Goal: Task Accomplishment & Management: Manage account settings

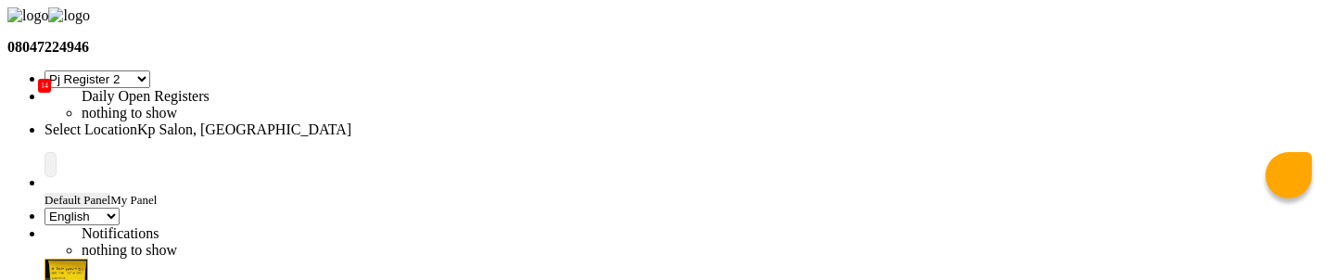
select select "15"
select select "en"
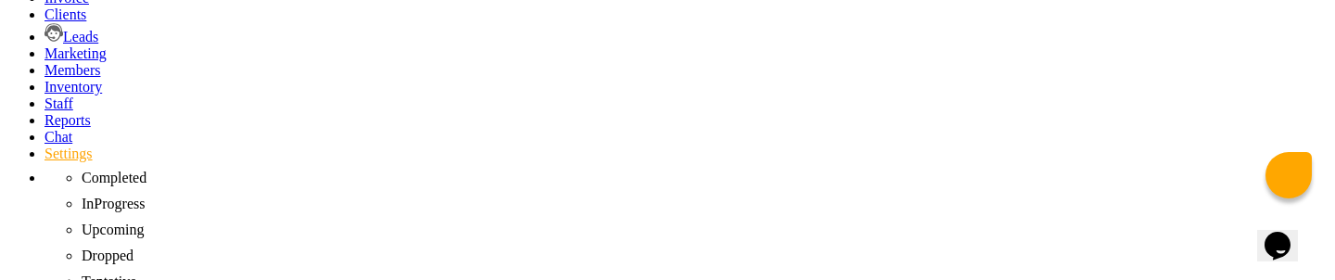
scroll to position [500, 0]
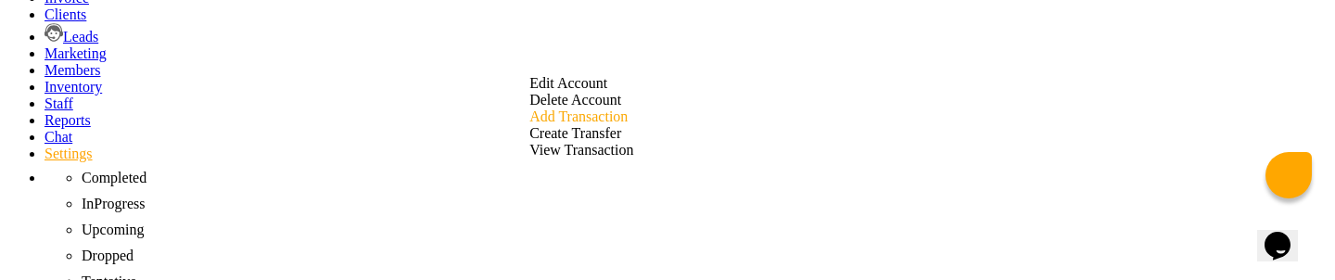
click at [555, 125] on div "Add Transaction" at bounding box center [581, 116] width 104 height 17
select select "direct"
select select "1755"
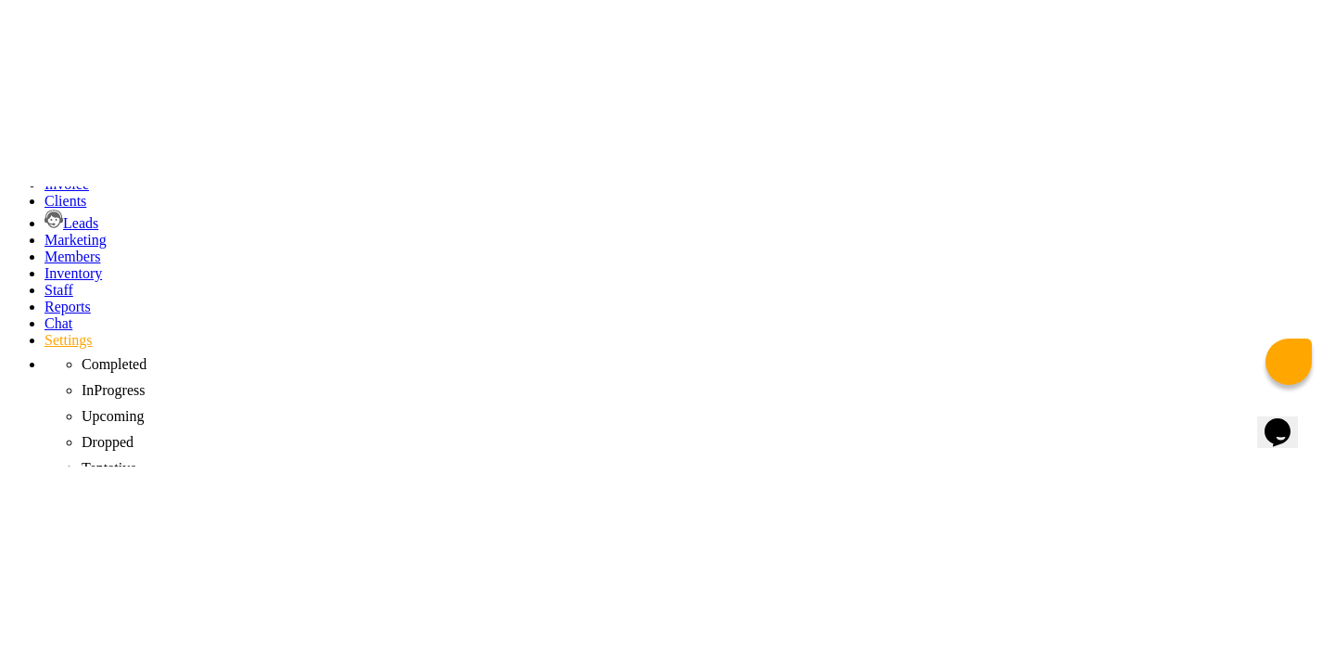
scroll to position [127, 0]
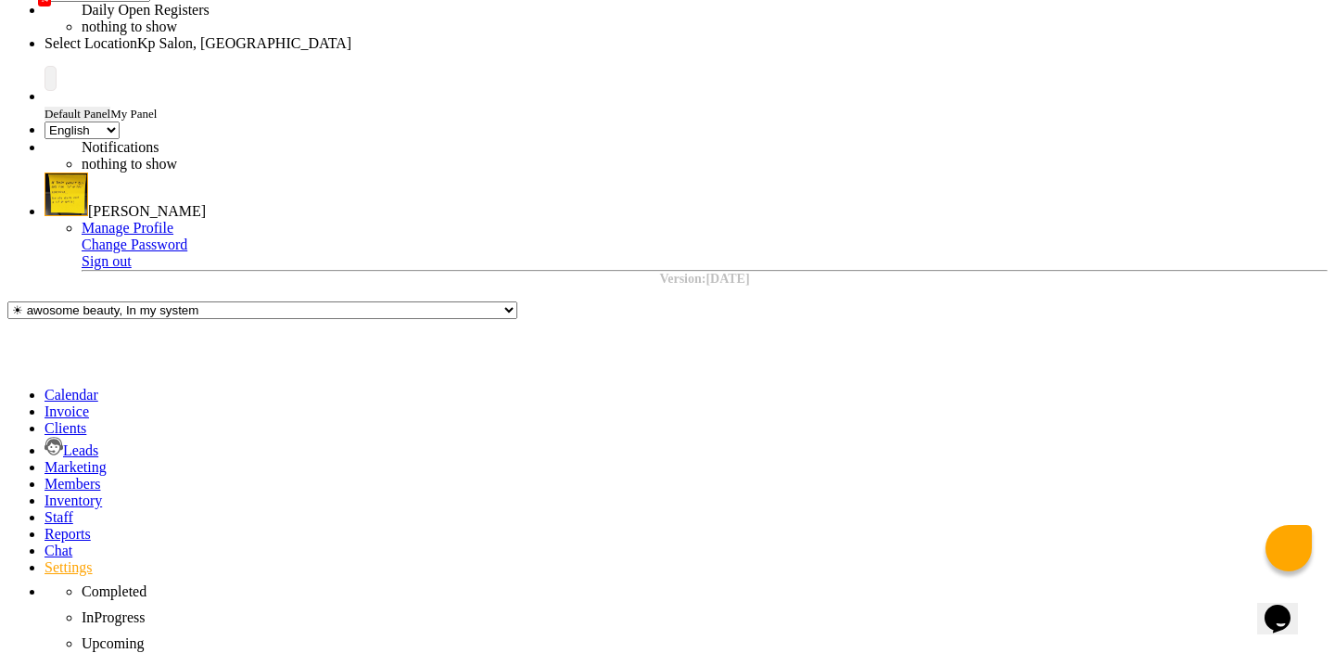
scroll to position [127, 0]
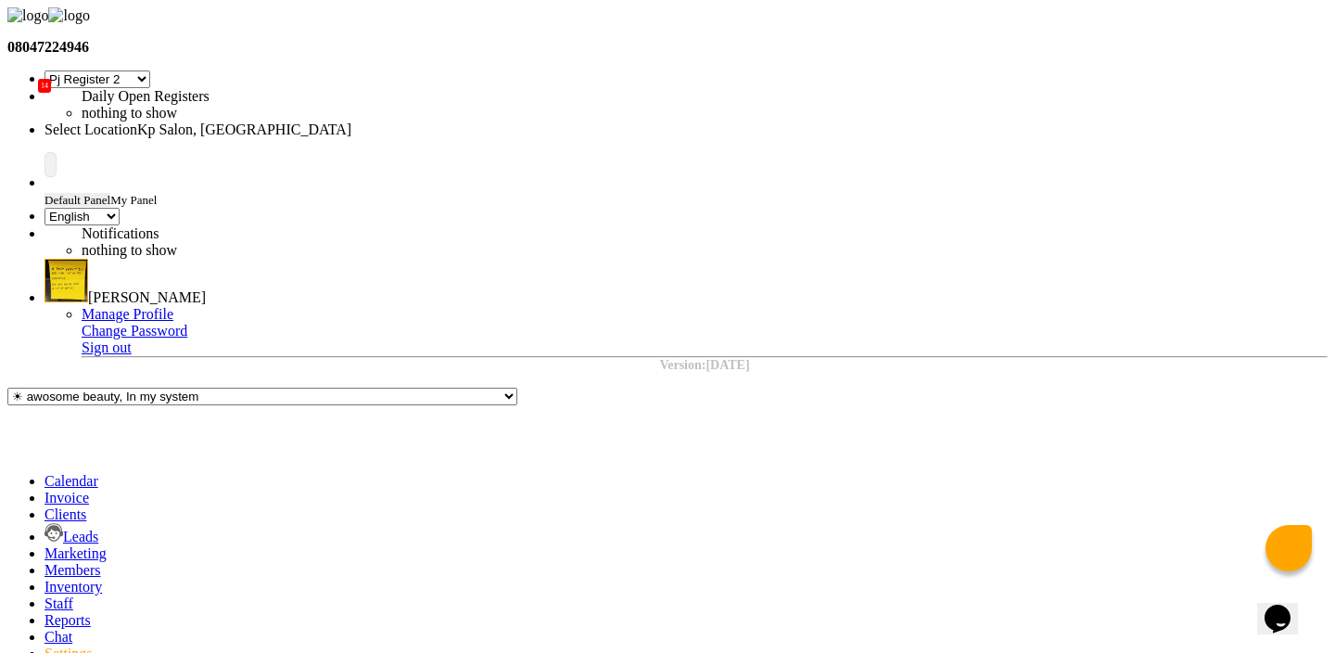
click at [369, 123] on input "text" at bounding box center [207, 130] width 325 height 14
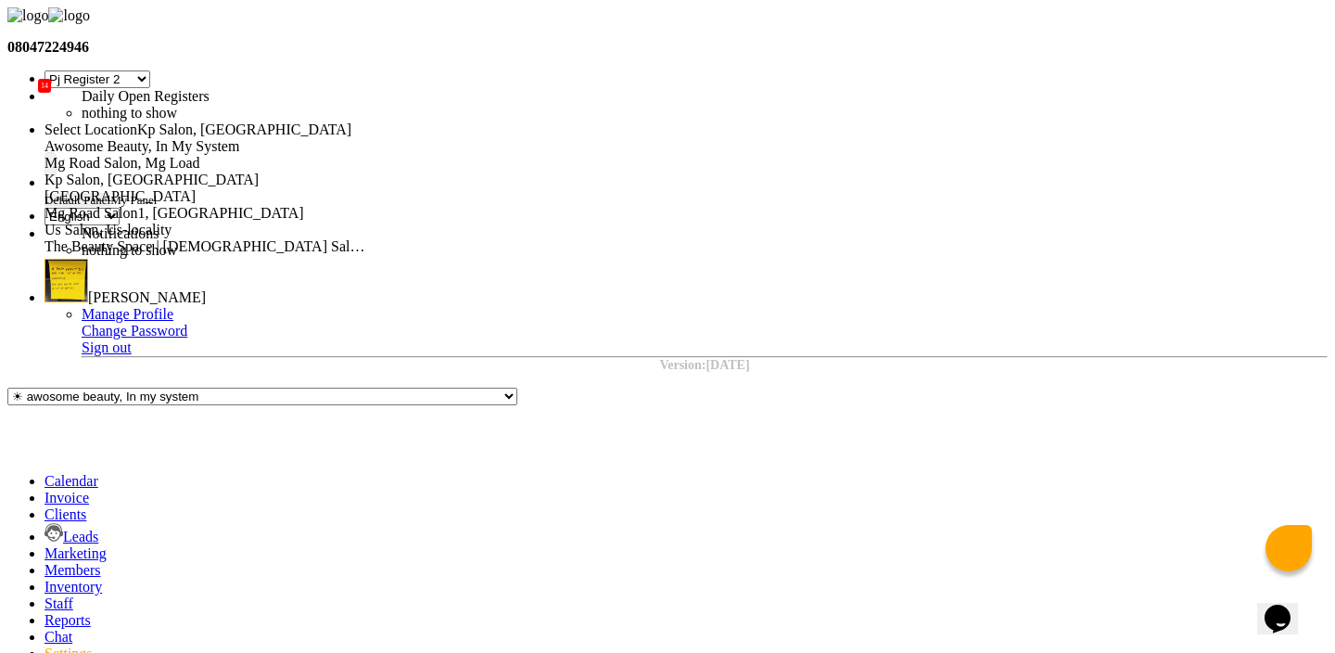
click at [172, 225] on span "Us Salon, Us-locality" at bounding box center [108, 230] width 127 height 16
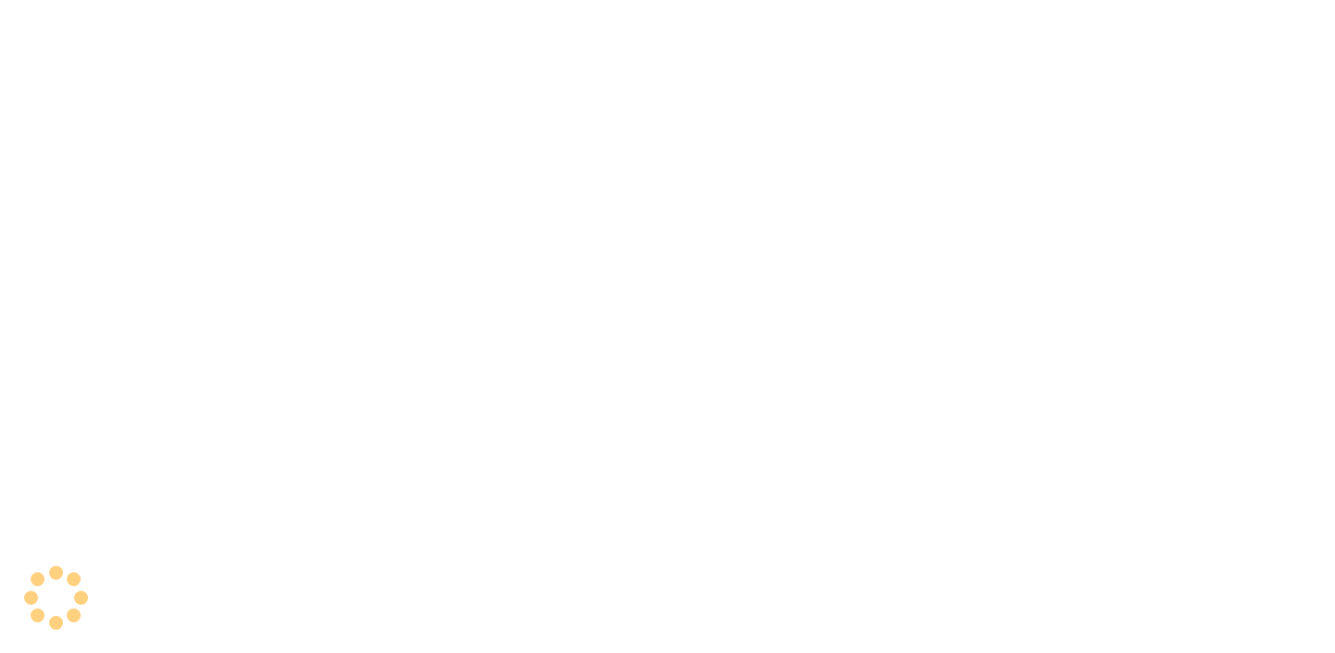
select select "en"
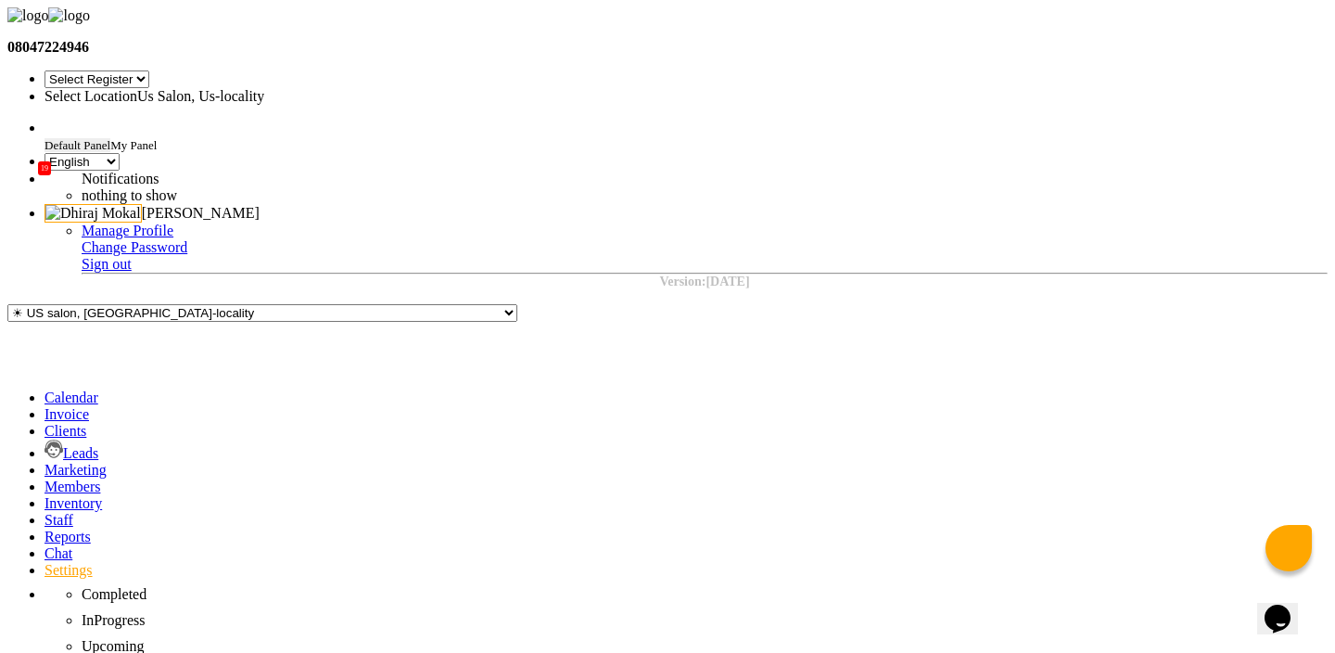
click at [369, 90] on input "text" at bounding box center [207, 97] width 325 height 14
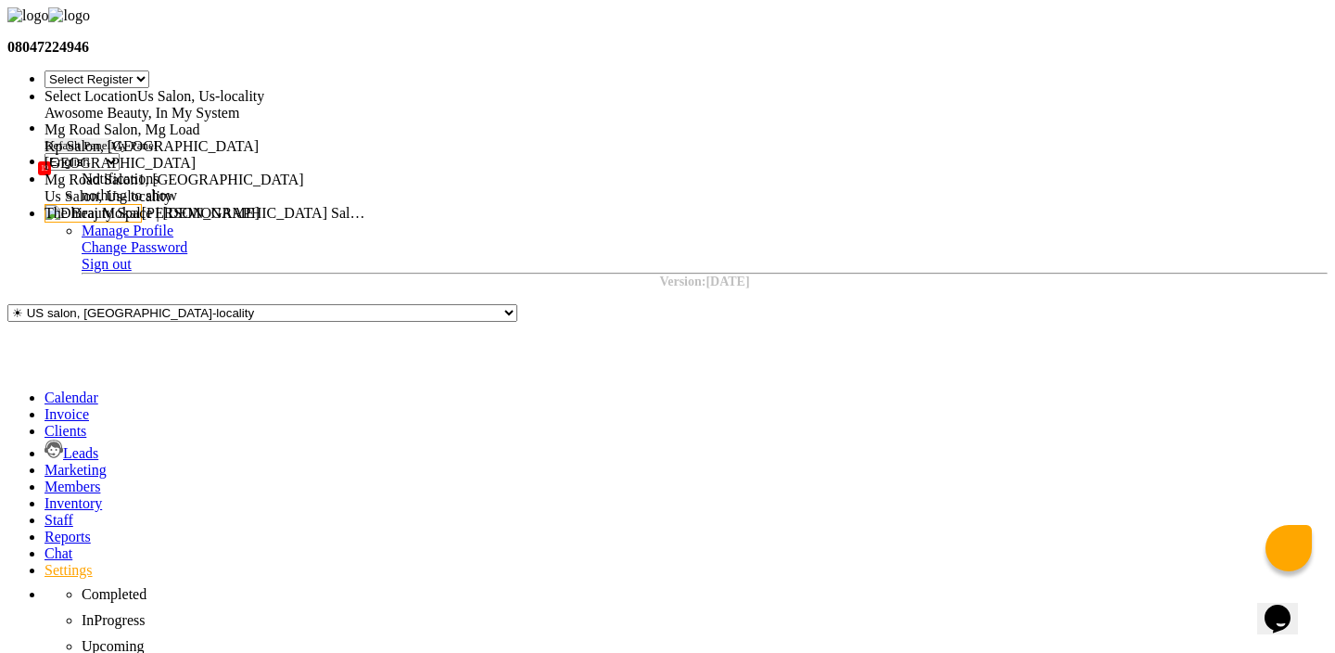
click at [369, 121] on div "Mg Road Salon, Mg Load" at bounding box center [207, 129] width 325 height 17
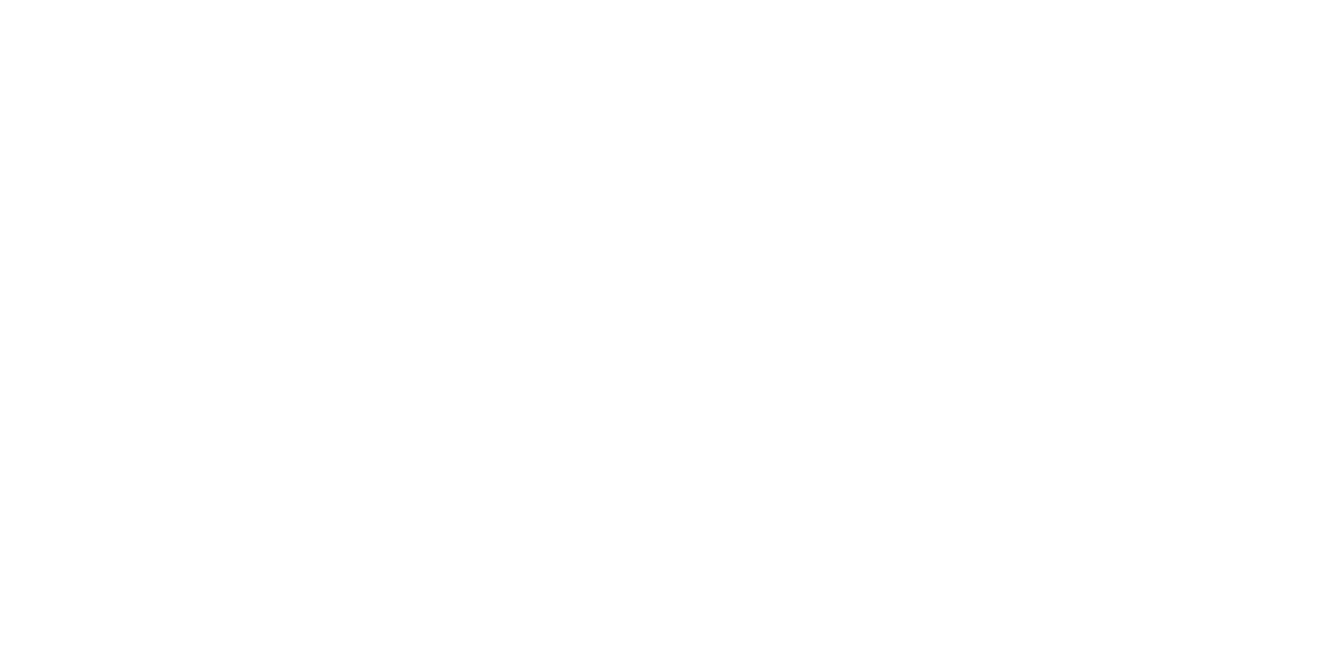
select select "en"
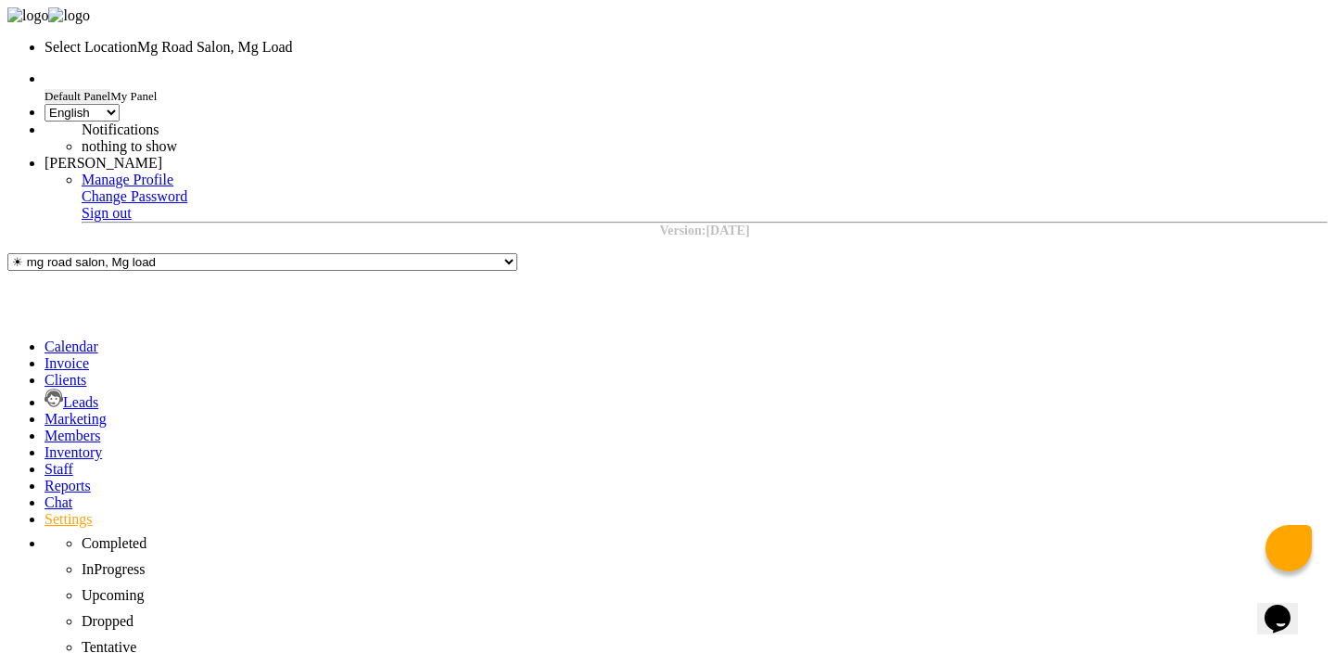
click at [801, 19] on nav "Select Location × Mg Road Salon, Mg Load Default Panel My Panel ENGLISH English…" at bounding box center [667, 122] width 1320 height 231
click at [369, 41] on input "text" at bounding box center [207, 48] width 325 height 14
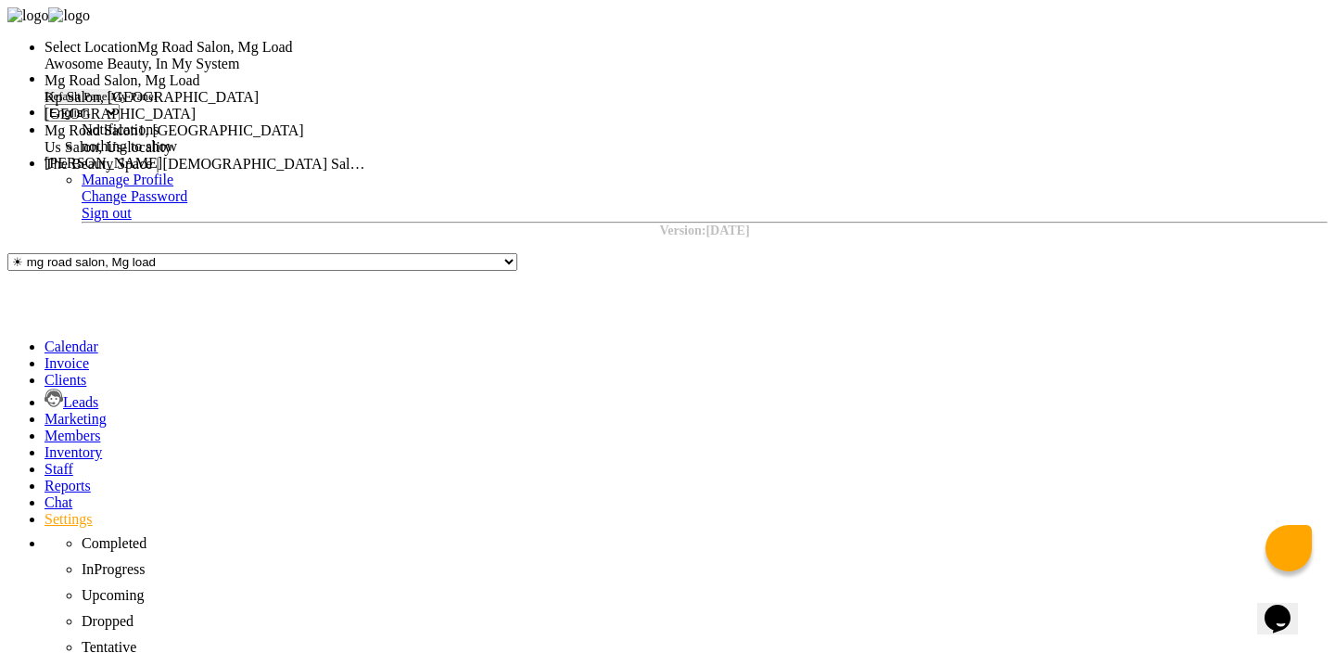
click at [196, 121] on span "[GEOGRAPHIC_DATA]" at bounding box center [120, 114] width 151 height 16
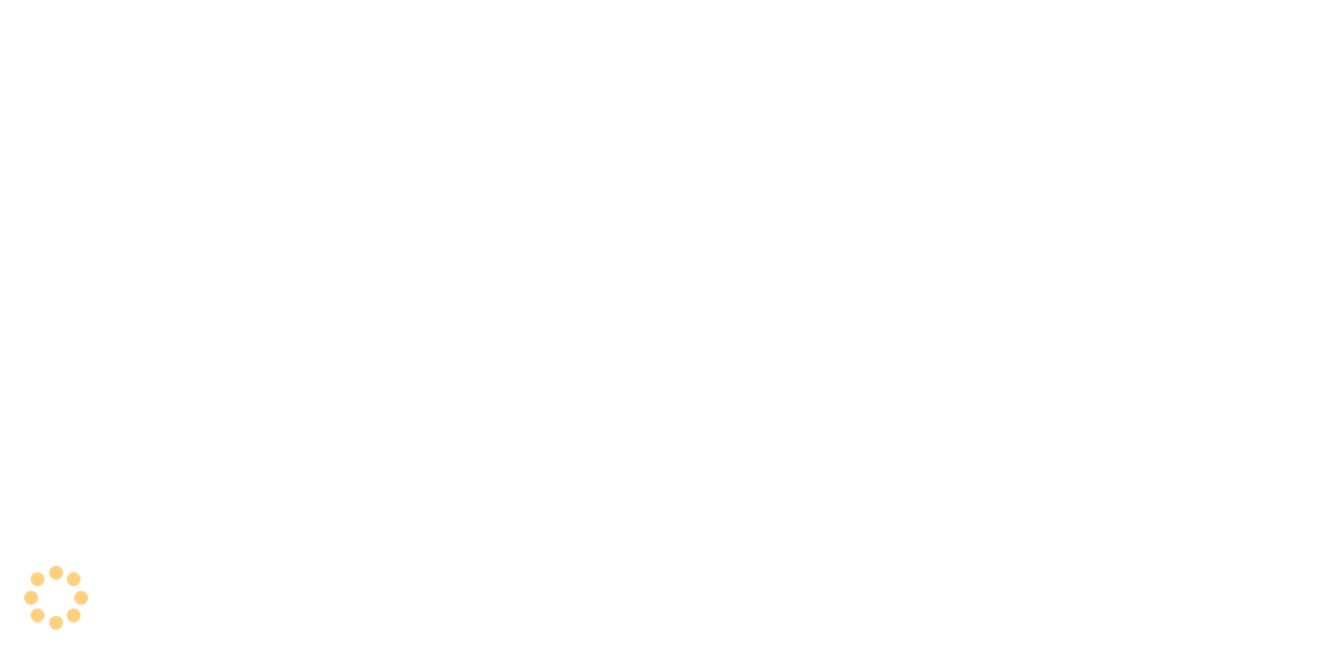
select select "en"
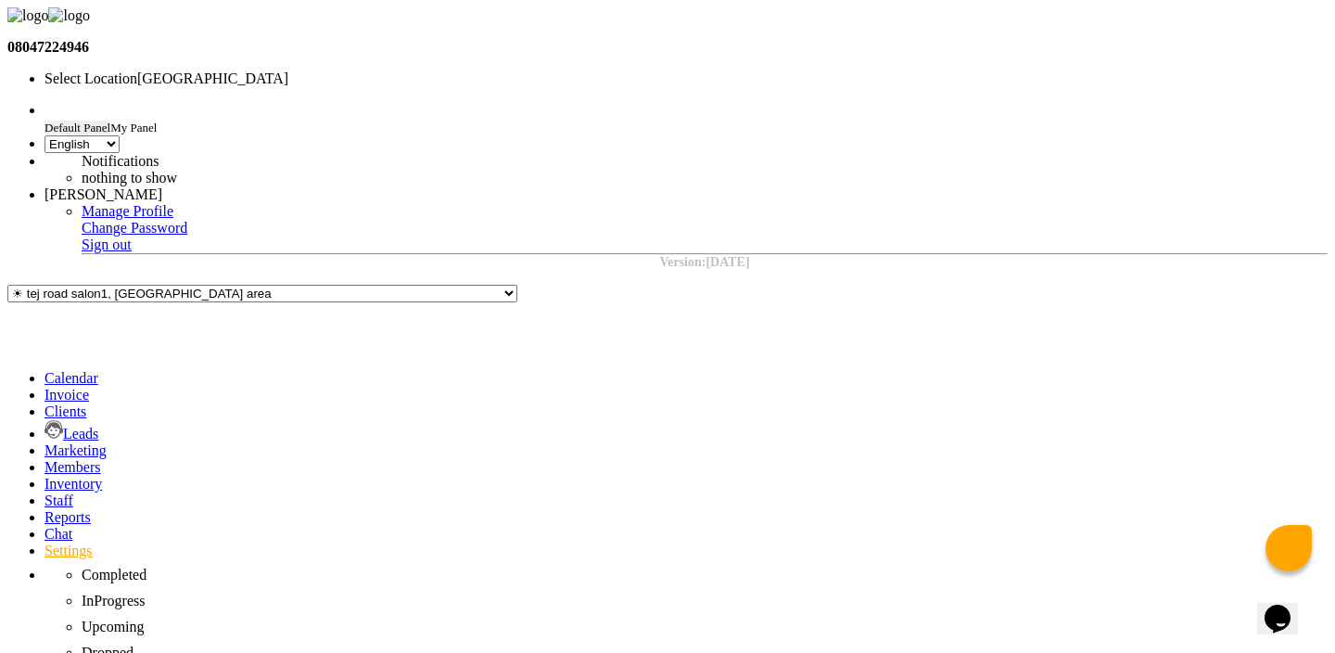
click at [369, 72] on input "text" at bounding box center [207, 79] width 325 height 14
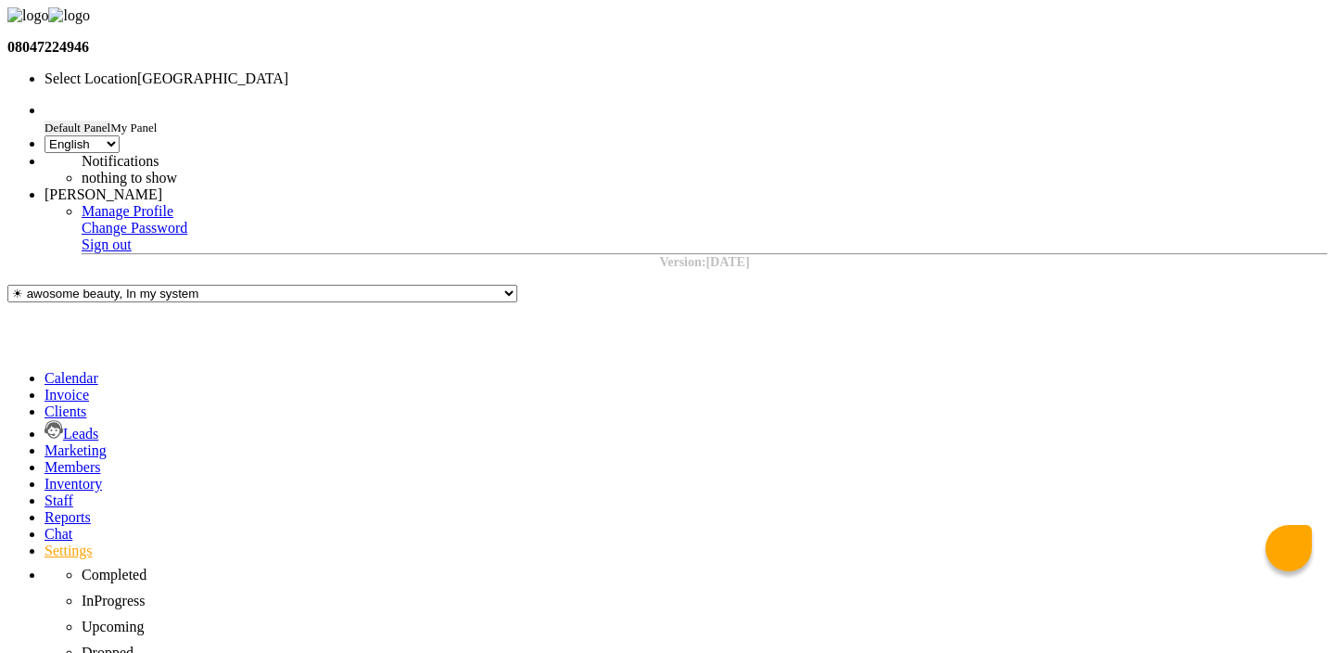
click at [369, 72] on input "text" at bounding box center [207, 79] width 325 height 14
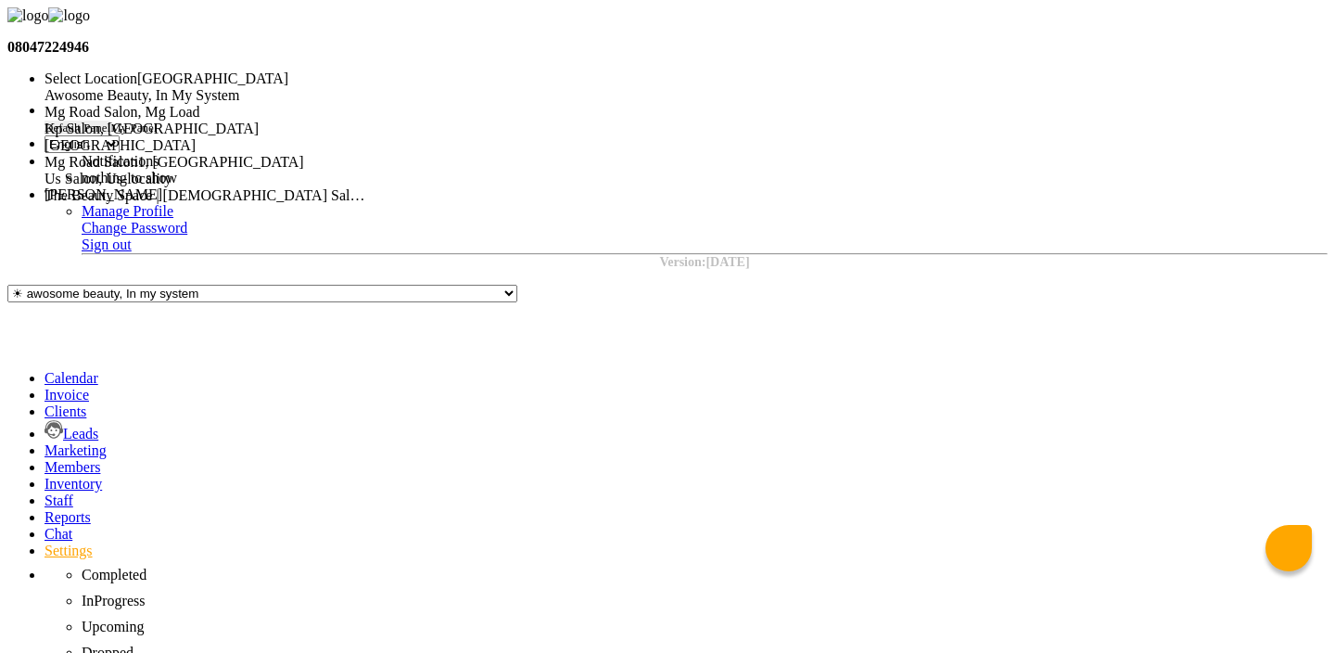
click at [200, 104] on span "Mg Road Salon, Mg Load" at bounding box center [123, 112] width 156 height 16
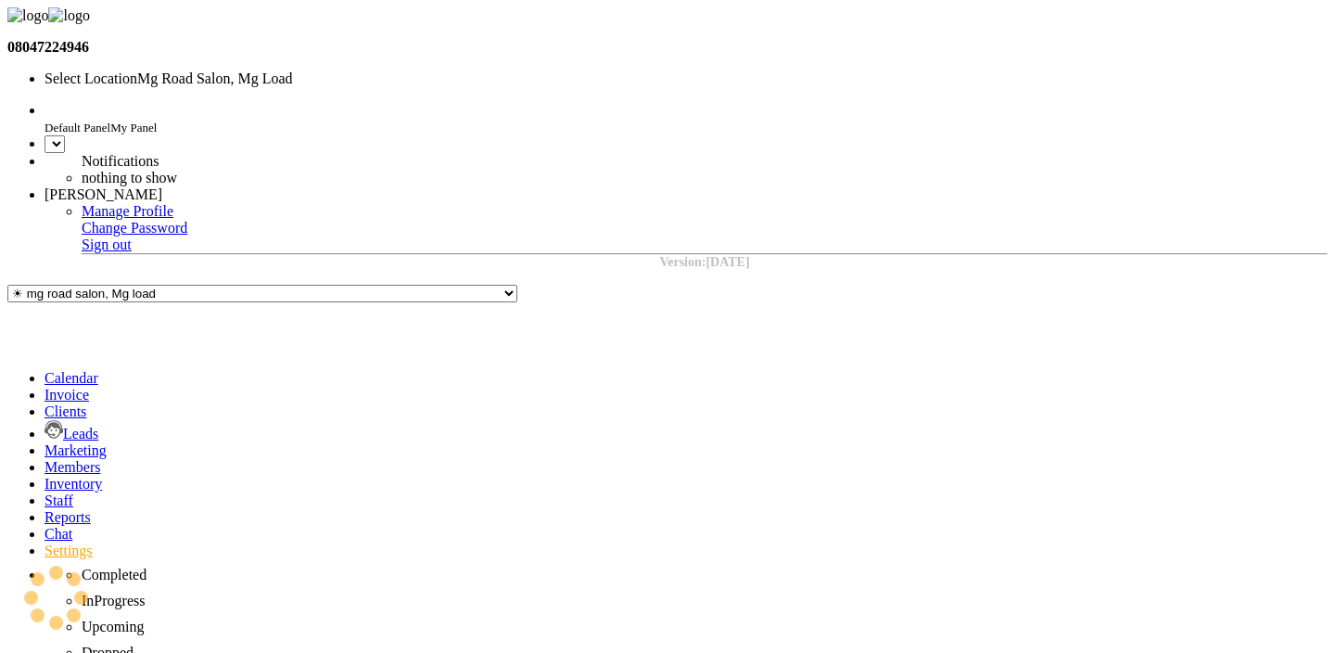
select select "en"
click at [369, 72] on input "text" at bounding box center [207, 79] width 325 height 14
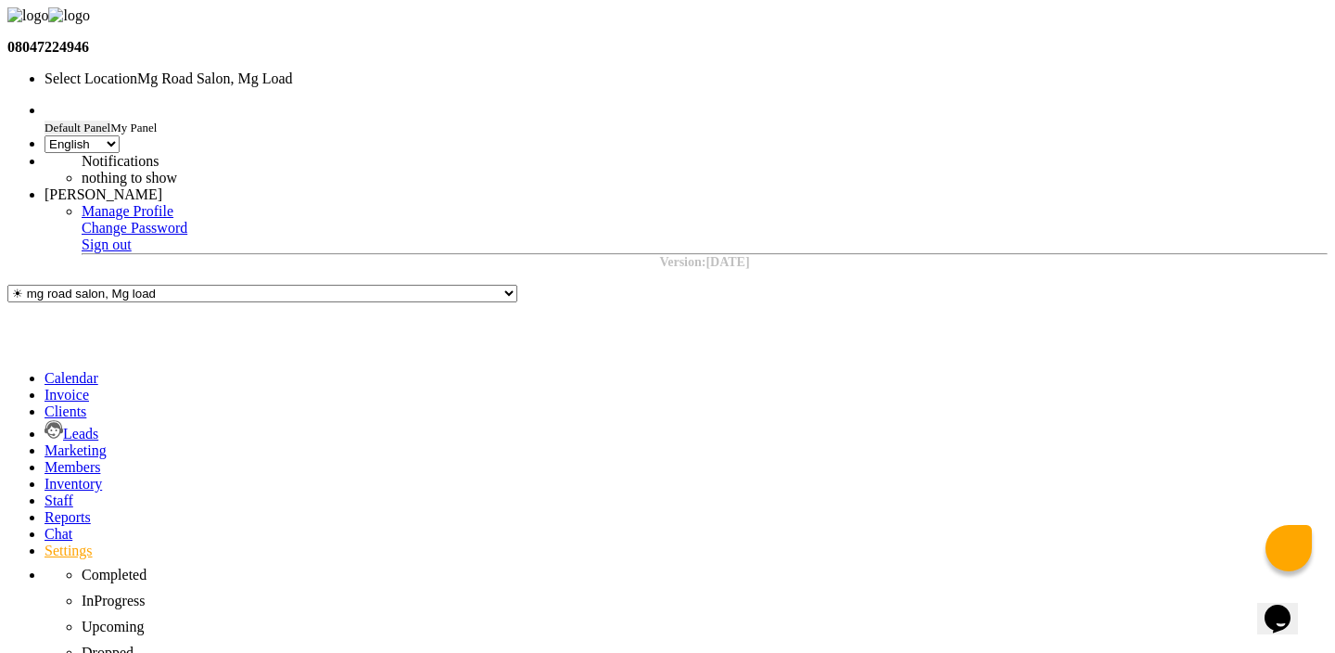
click at [777, 16] on nav "08047224946 Select Location × Mg Road Salon, Mg Load Default Panel My Panel ENG…" at bounding box center [667, 138] width 1320 height 262
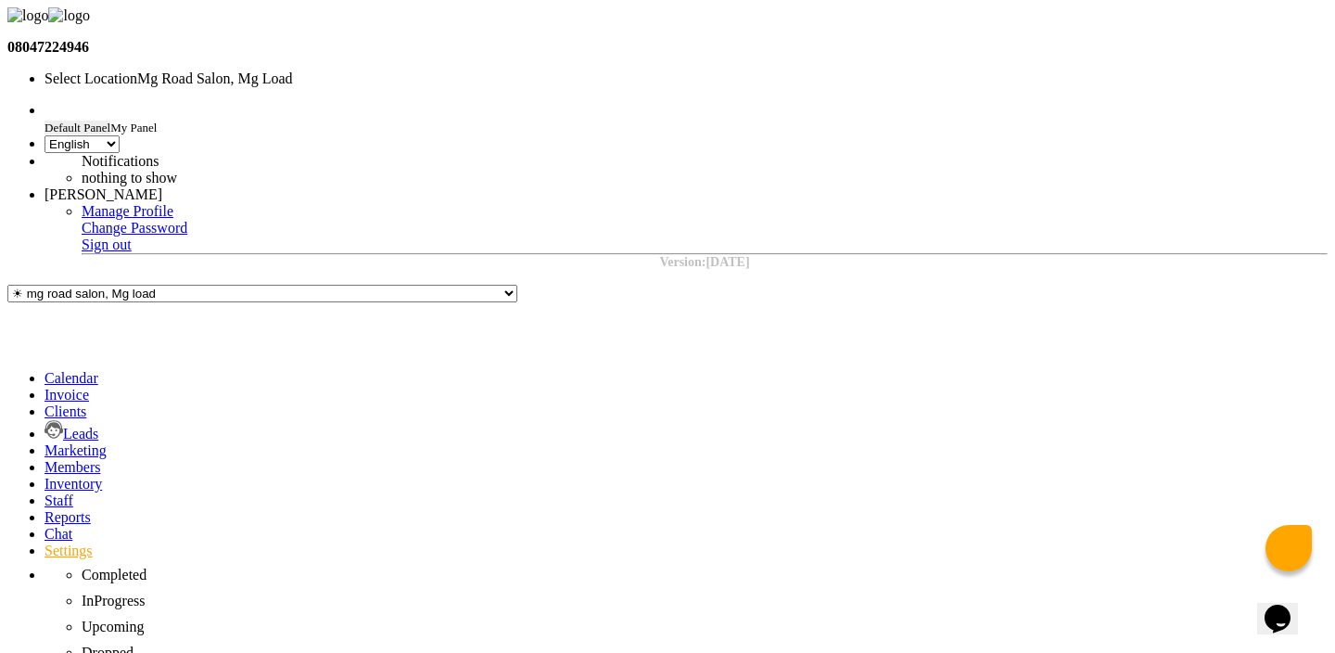
click at [369, 72] on input "text" at bounding box center [207, 79] width 325 height 14
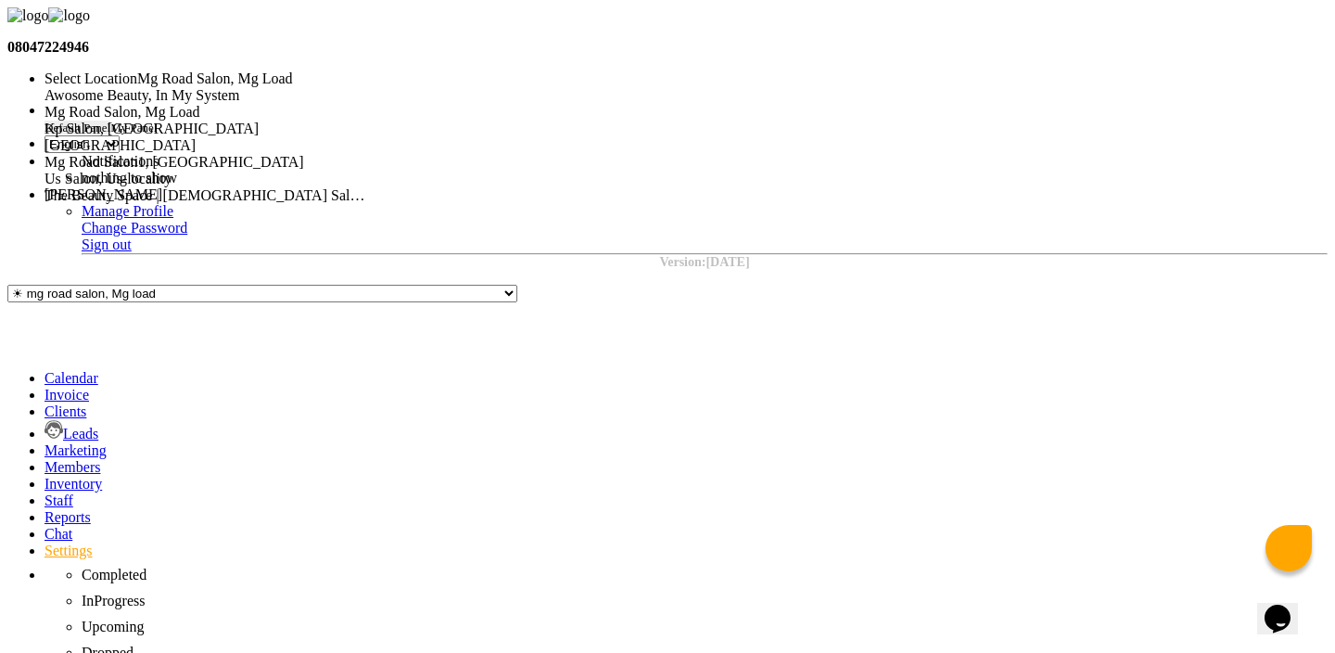
click at [304, 170] on span "Mg Road Salon1, [GEOGRAPHIC_DATA]" at bounding box center [175, 162] width 260 height 16
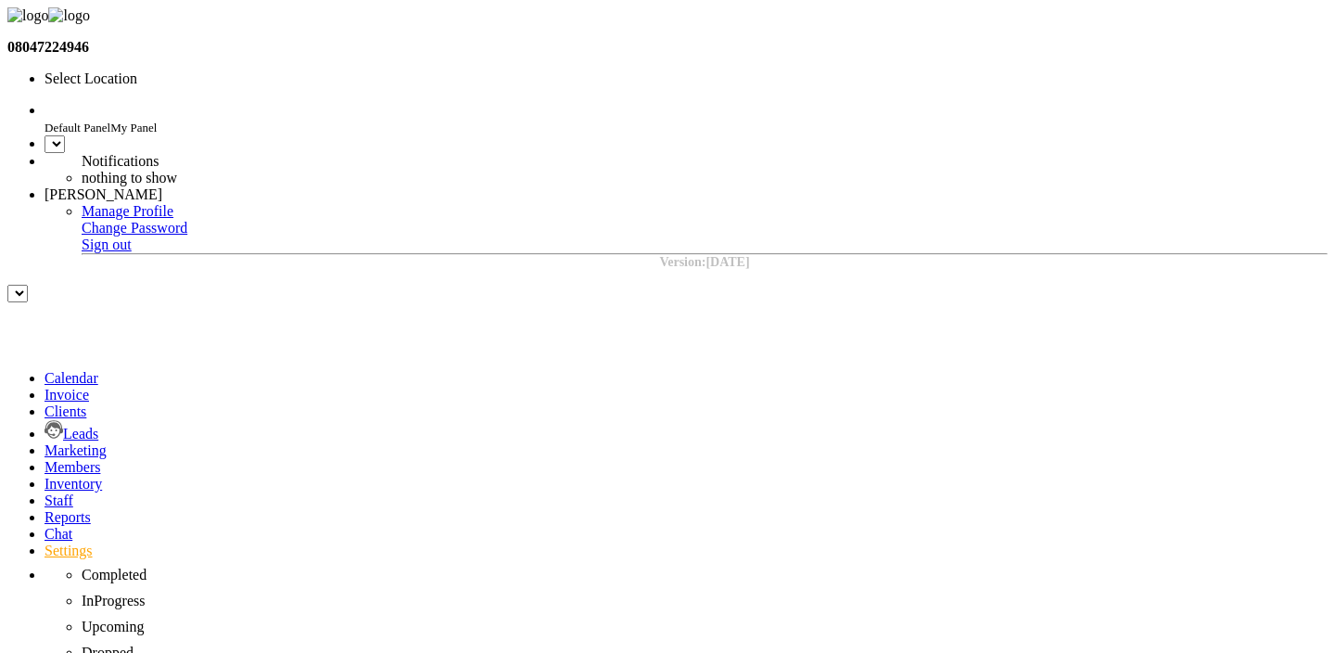
select select "en"
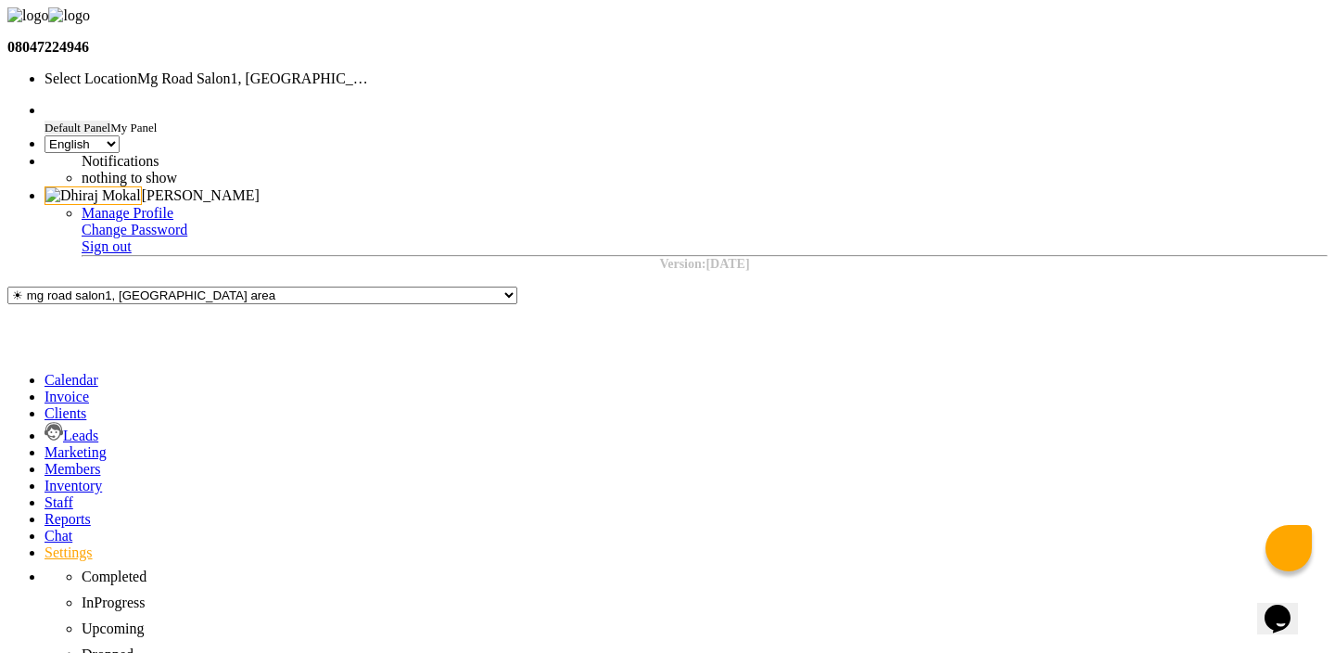
click at [369, 72] on input "text" at bounding box center [207, 79] width 325 height 14
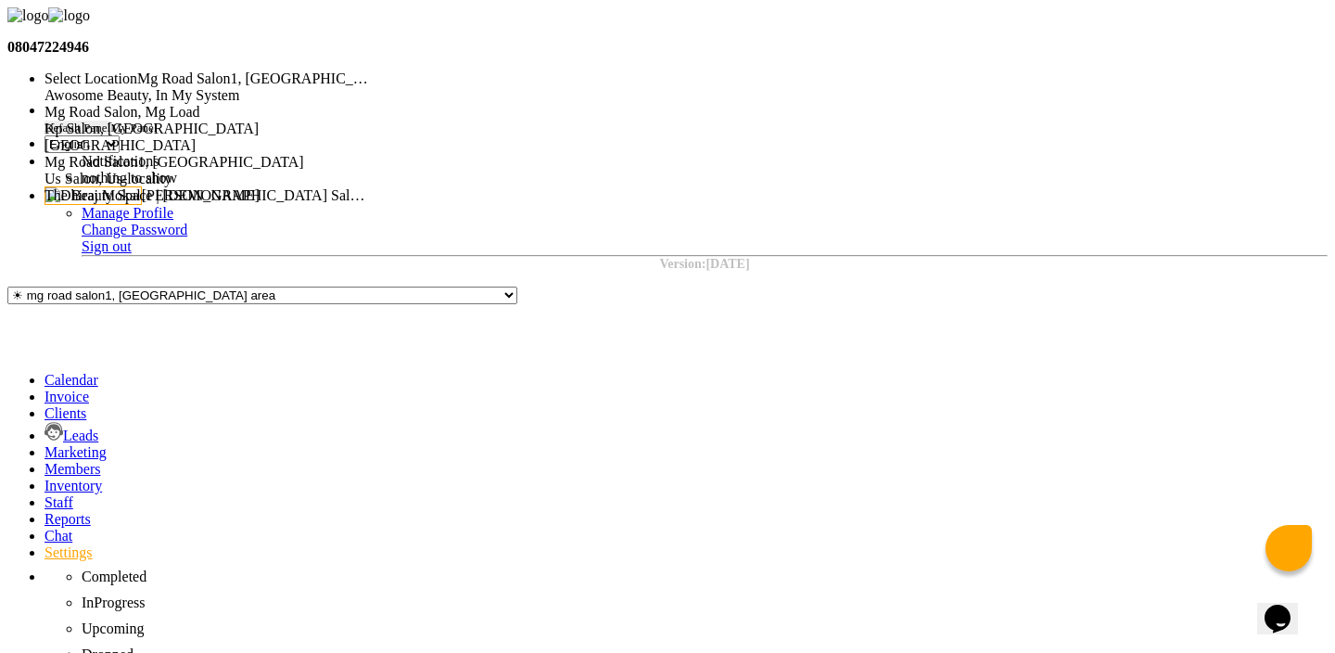
click at [172, 186] on span "Us Salon, Us-locality" at bounding box center [108, 179] width 127 height 16
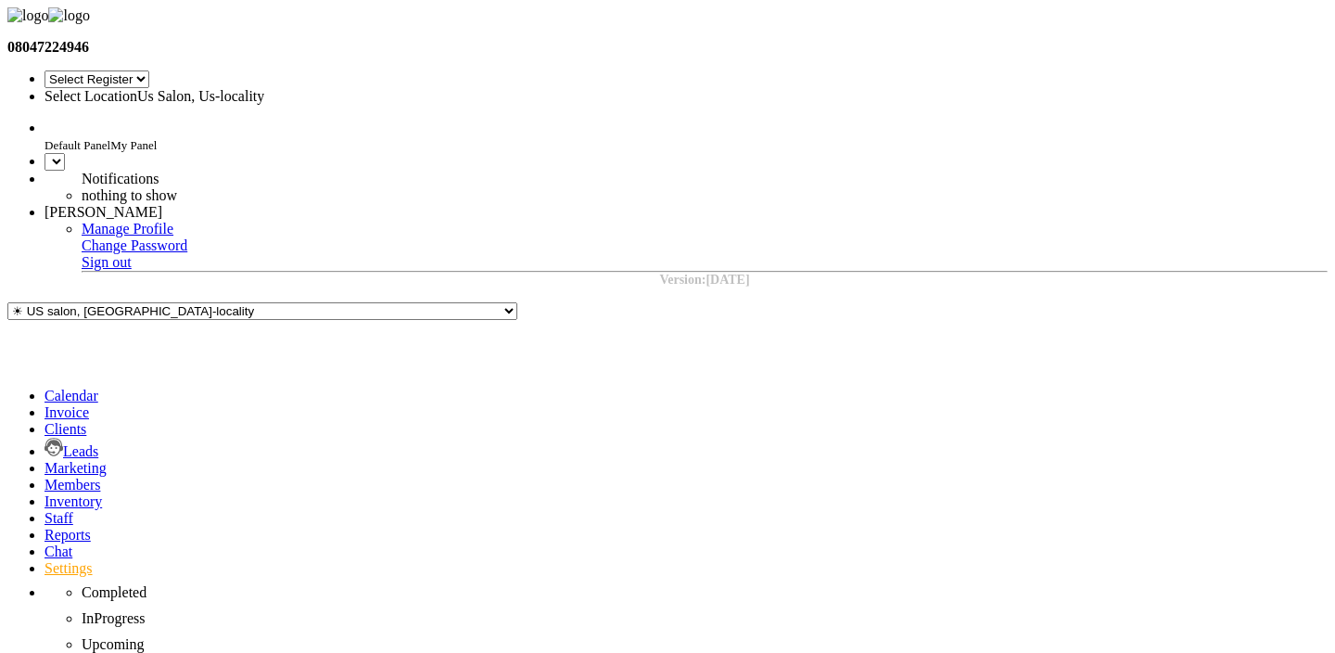
select select "en"
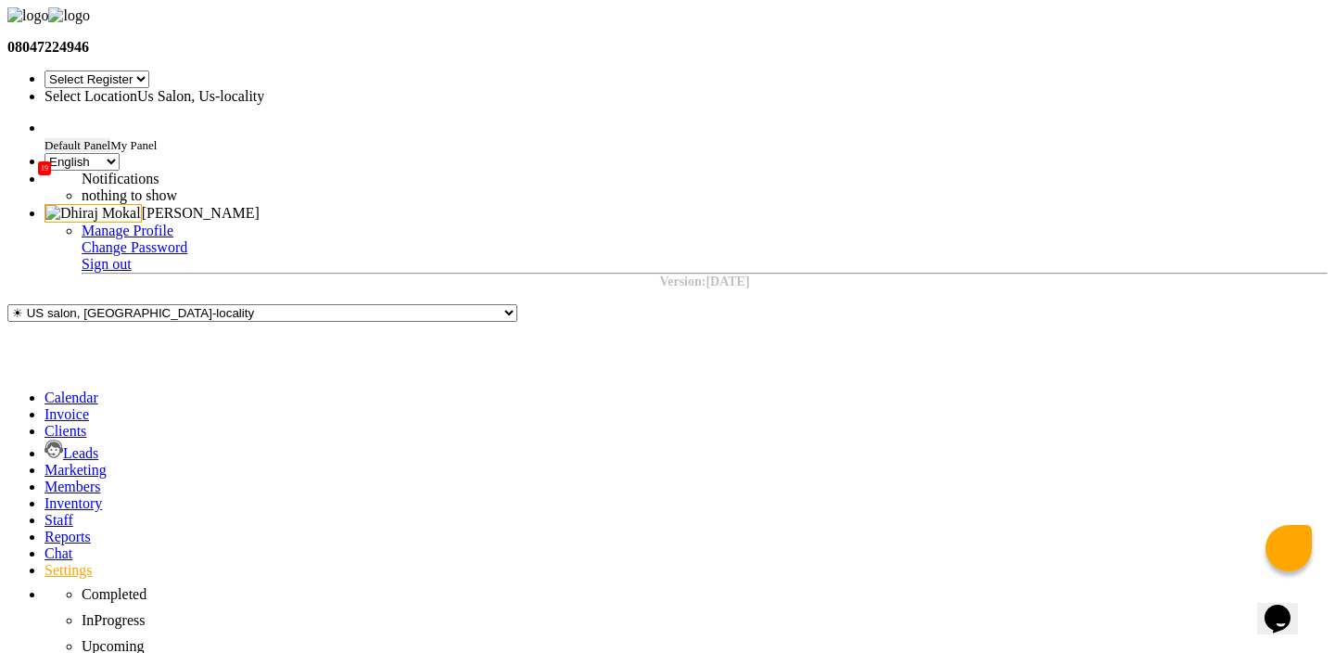
click at [369, 90] on input "text" at bounding box center [207, 97] width 325 height 14
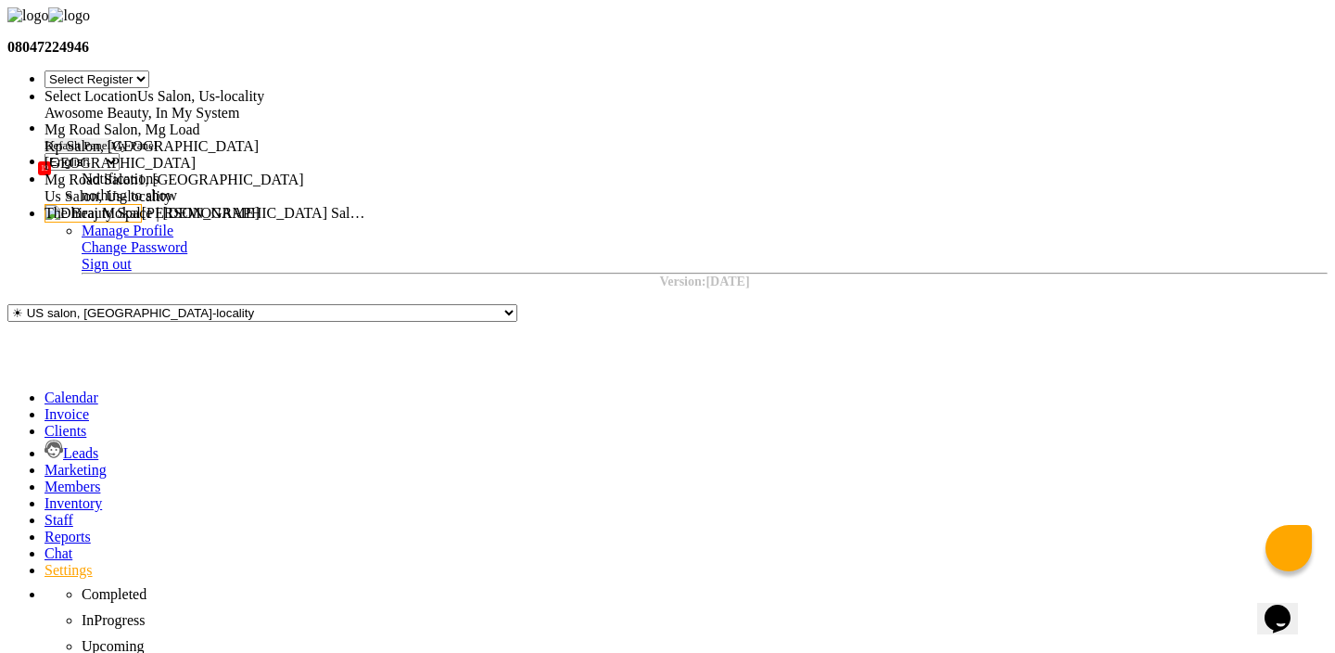
click at [369, 222] on div "The Beauty Space | [DEMOGRAPHIC_DATA] Salon & Parlour, [GEOGRAPHIC_DATA]" at bounding box center [207, 213] width 325 height 17
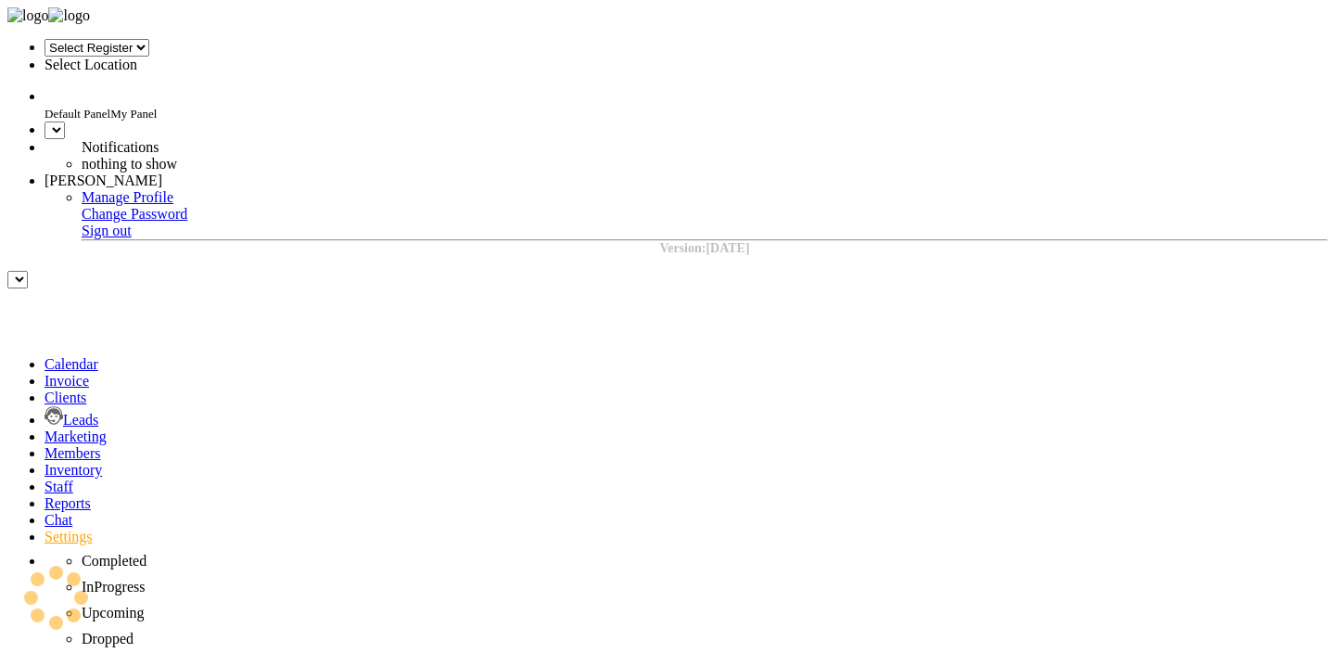
select select "en"
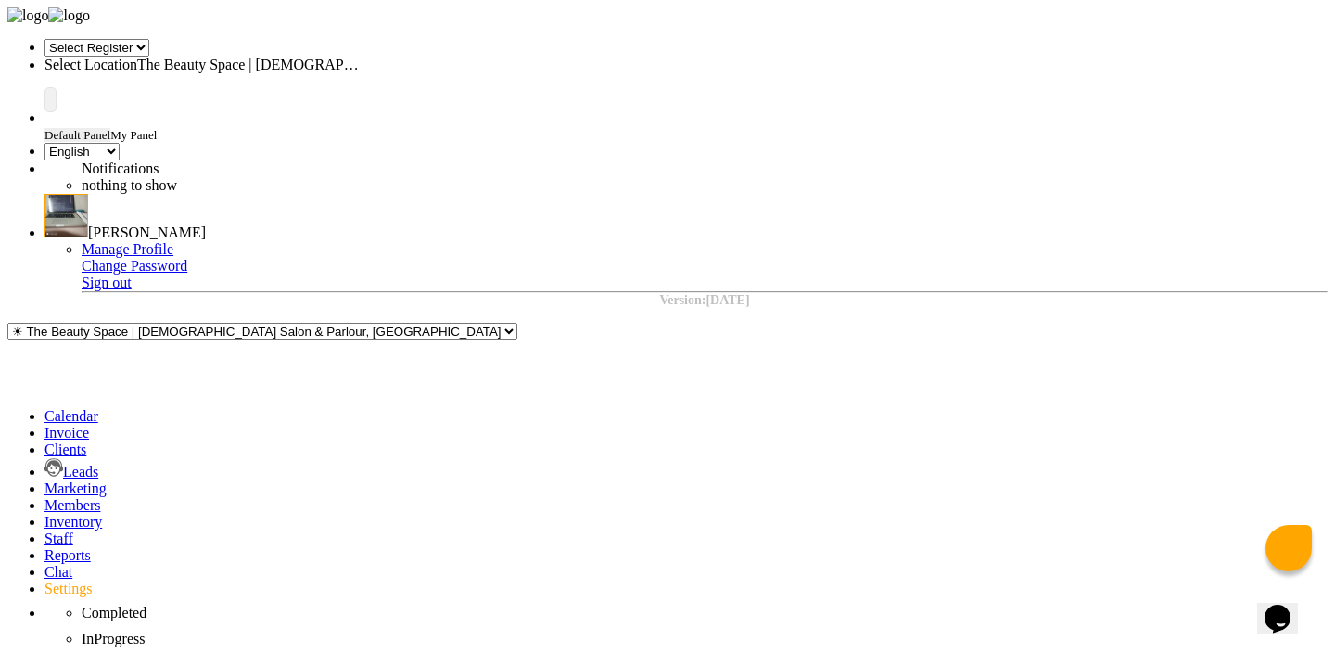
click at [369, 58] on input "text" at bounding box center [207, 65] width 325 height 14
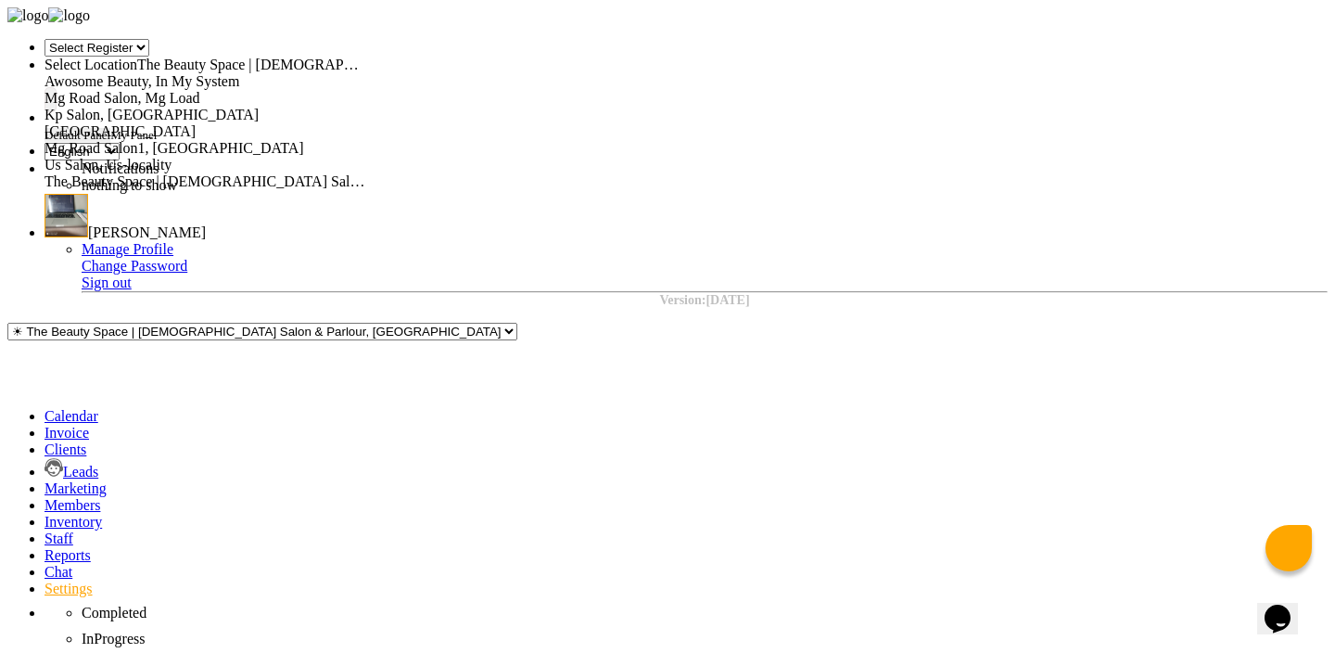
click at [259, 122] on span "Kp Salon, [GEOGRAPHIC_DATA]" at bounding box center [152, 115] width 214 height 16
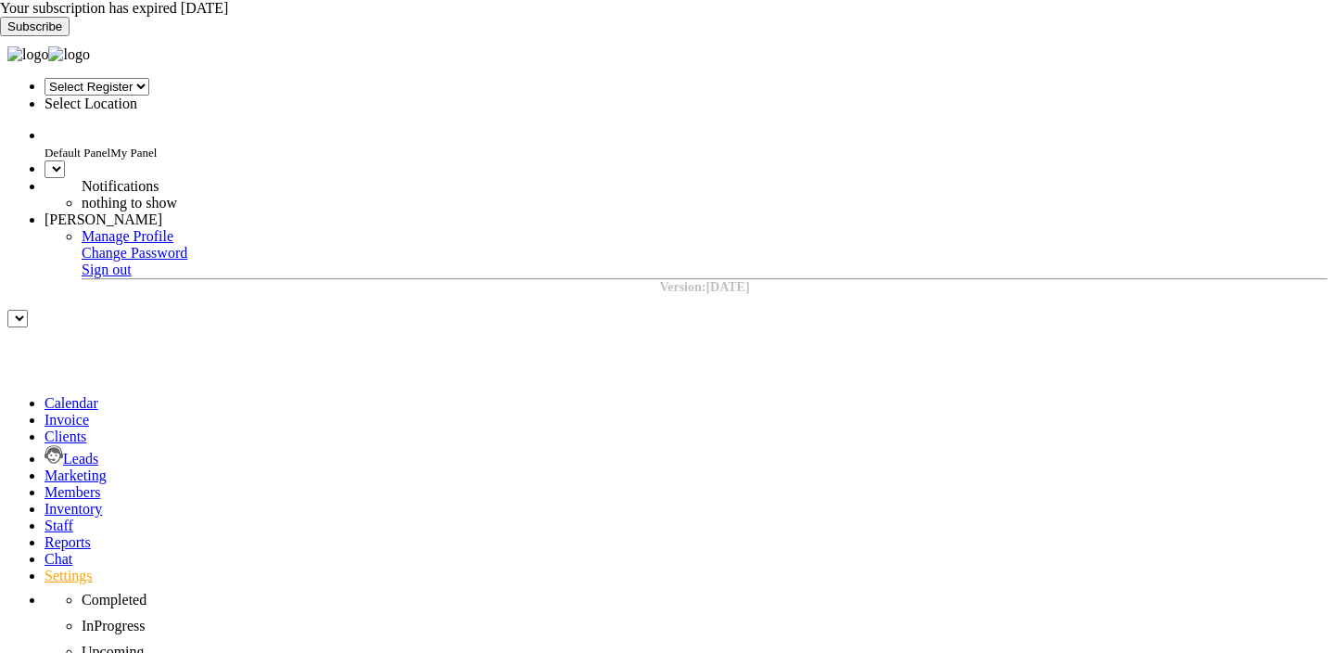
select select "en"
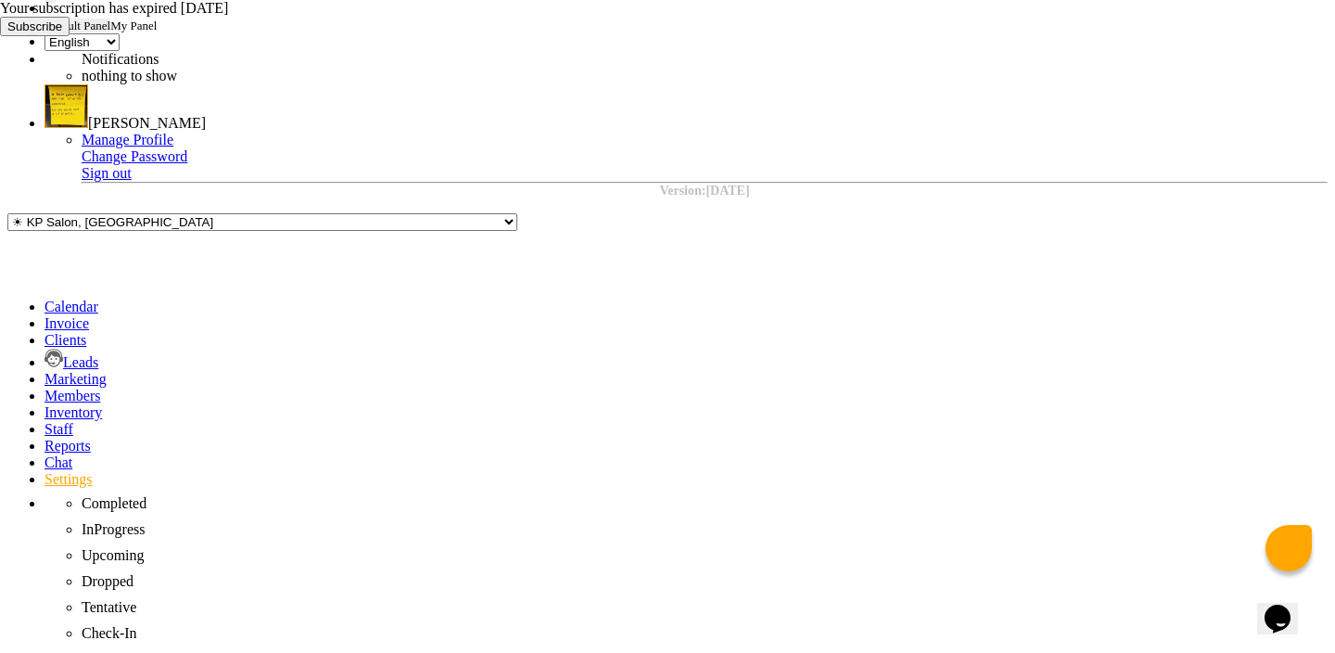
scroll to position [173, 0]
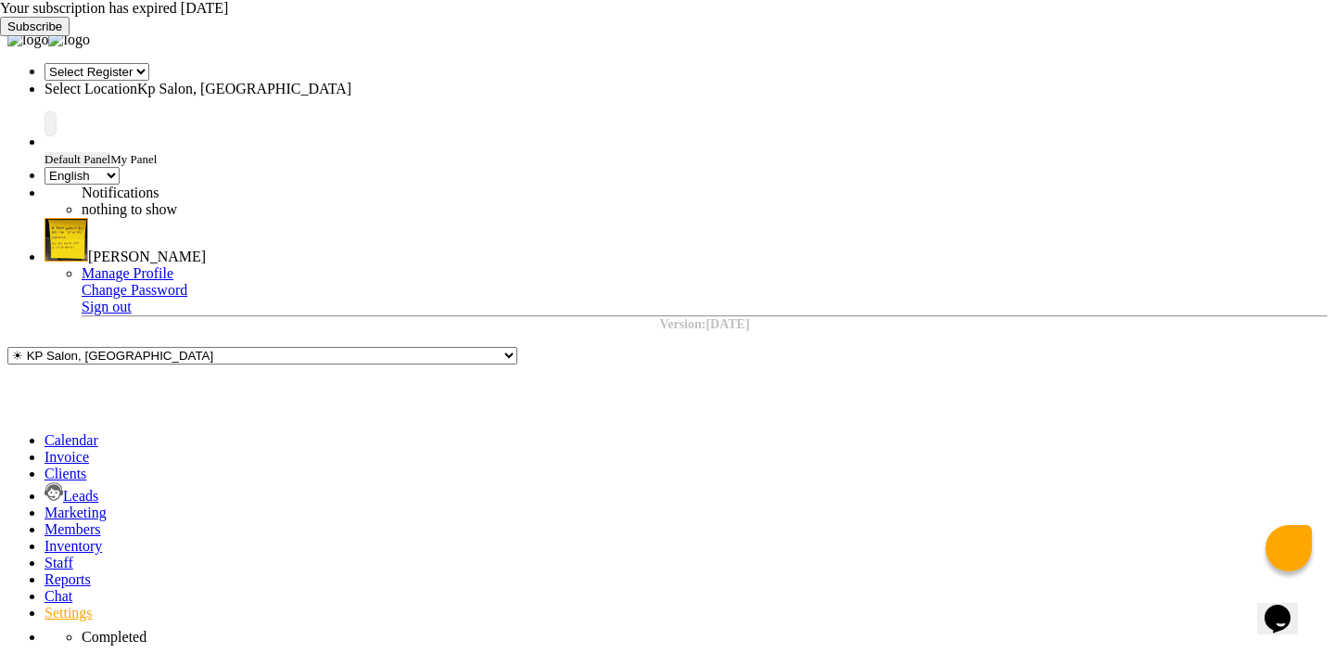
scroll to position [0, 0]
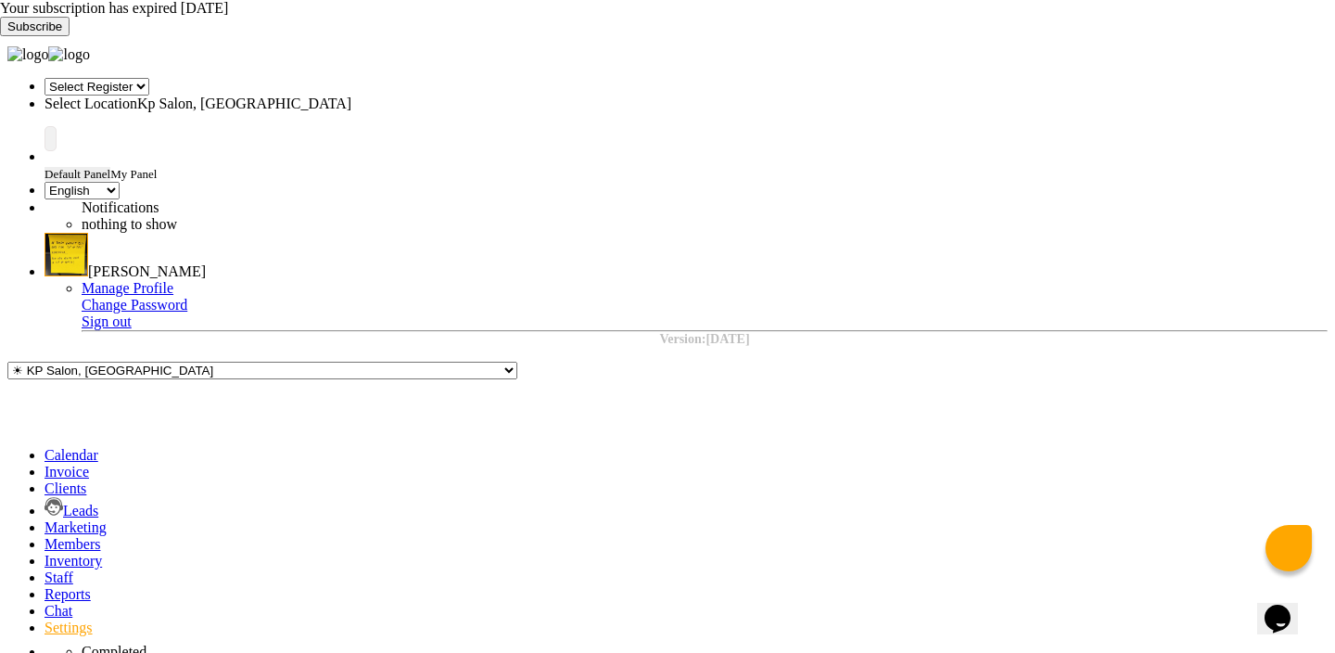
click at [369, 97] on input "text" at bounding box center [207, 104] width 325 height 14
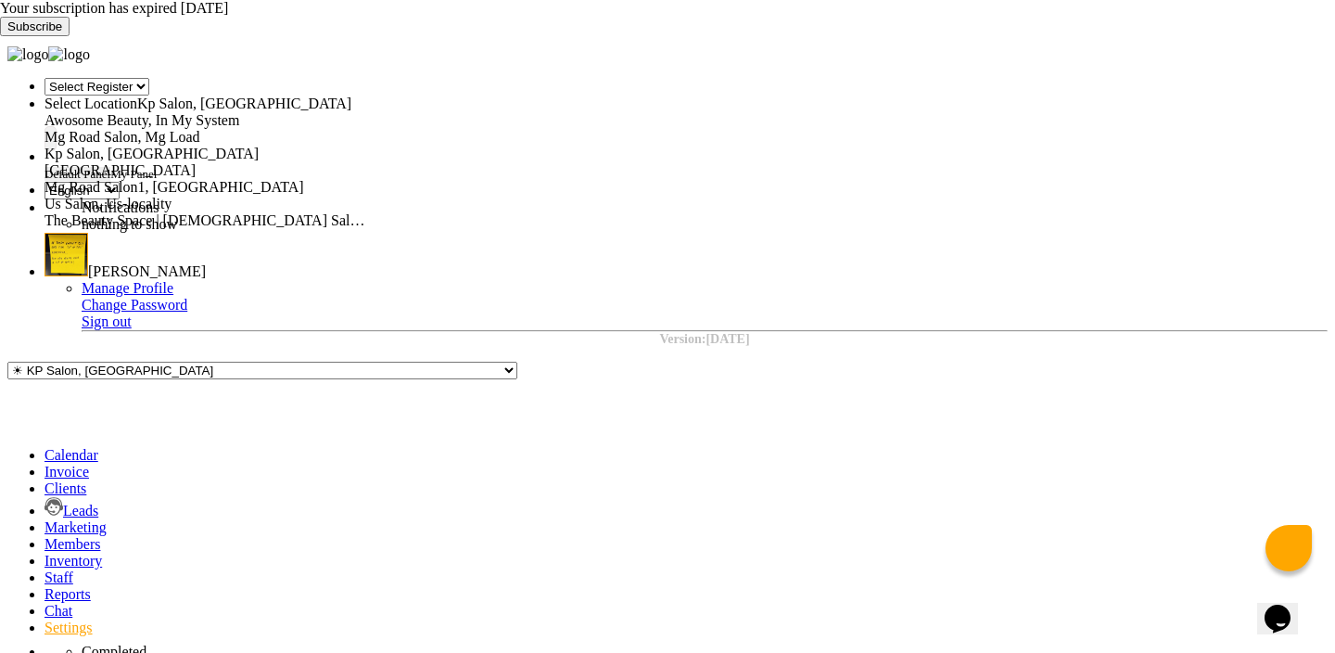
click at [0, 36] on icon at bounding box center [0, 36] width 0 height 0
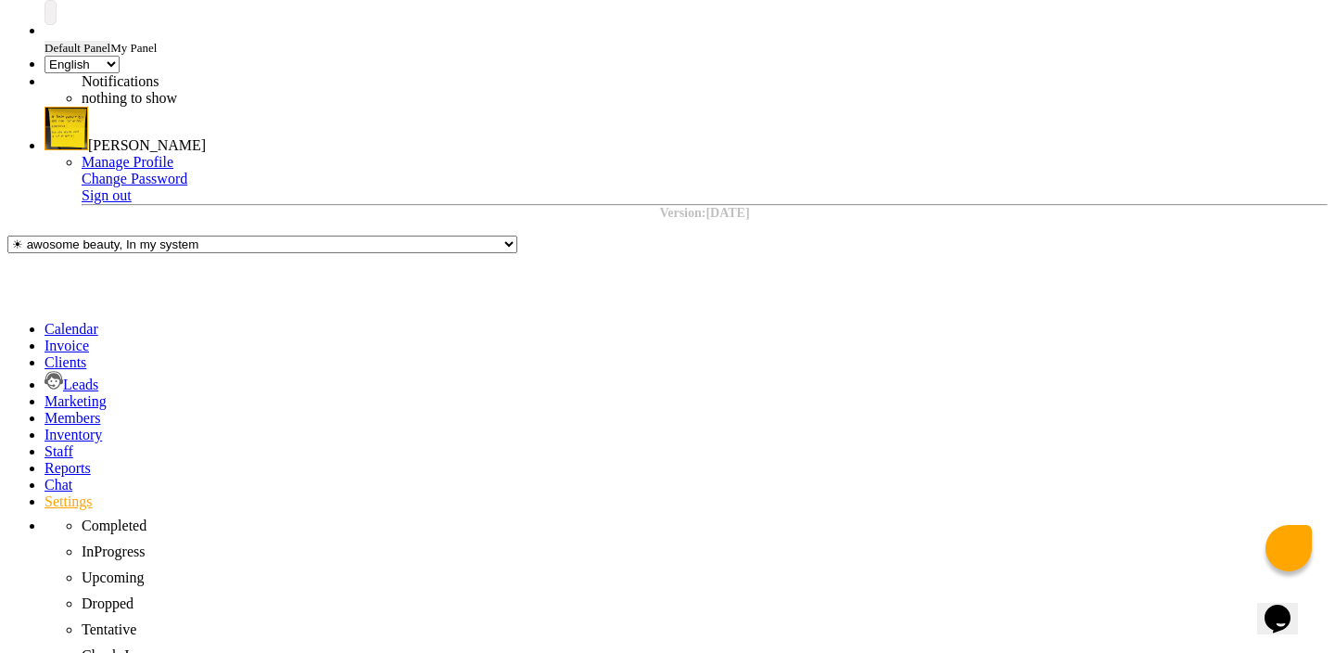
scroll to position [127, 0]
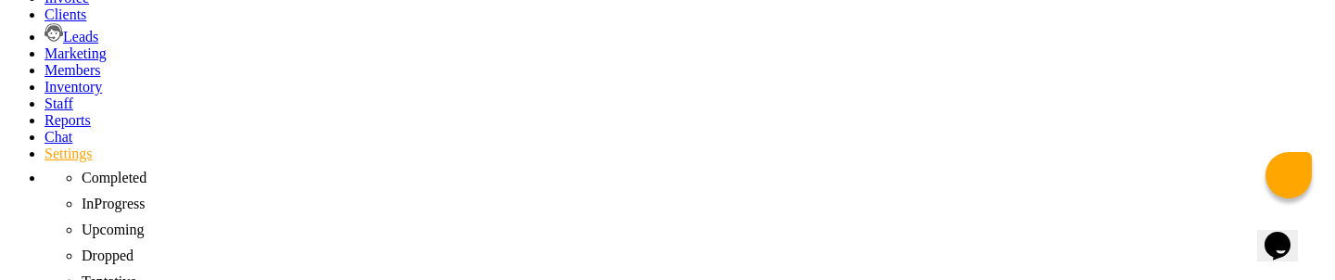
scroll to position [403, 0]
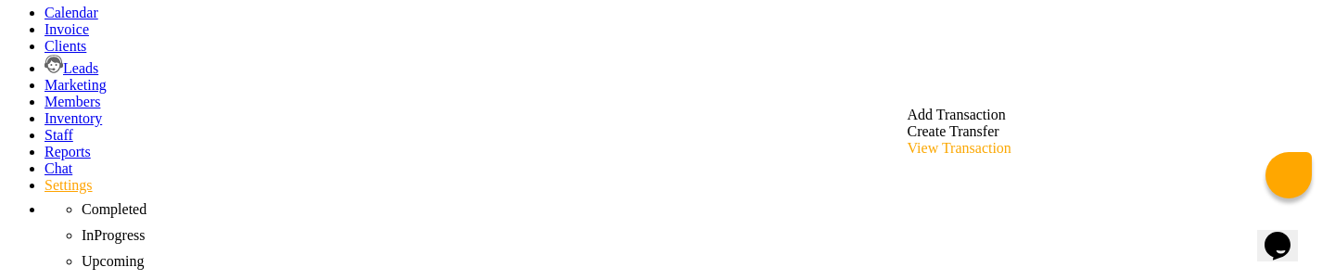
click at [944, 157] on div "View Transaction" at bounding box center [960, 148] width 104 height 17
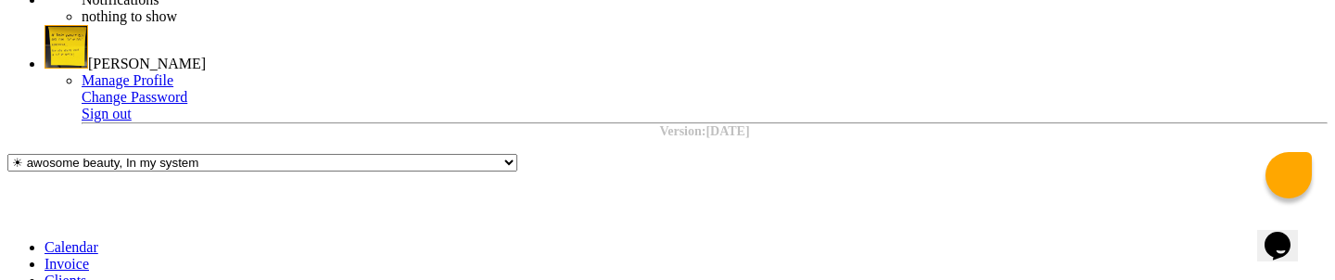
select select "1561"
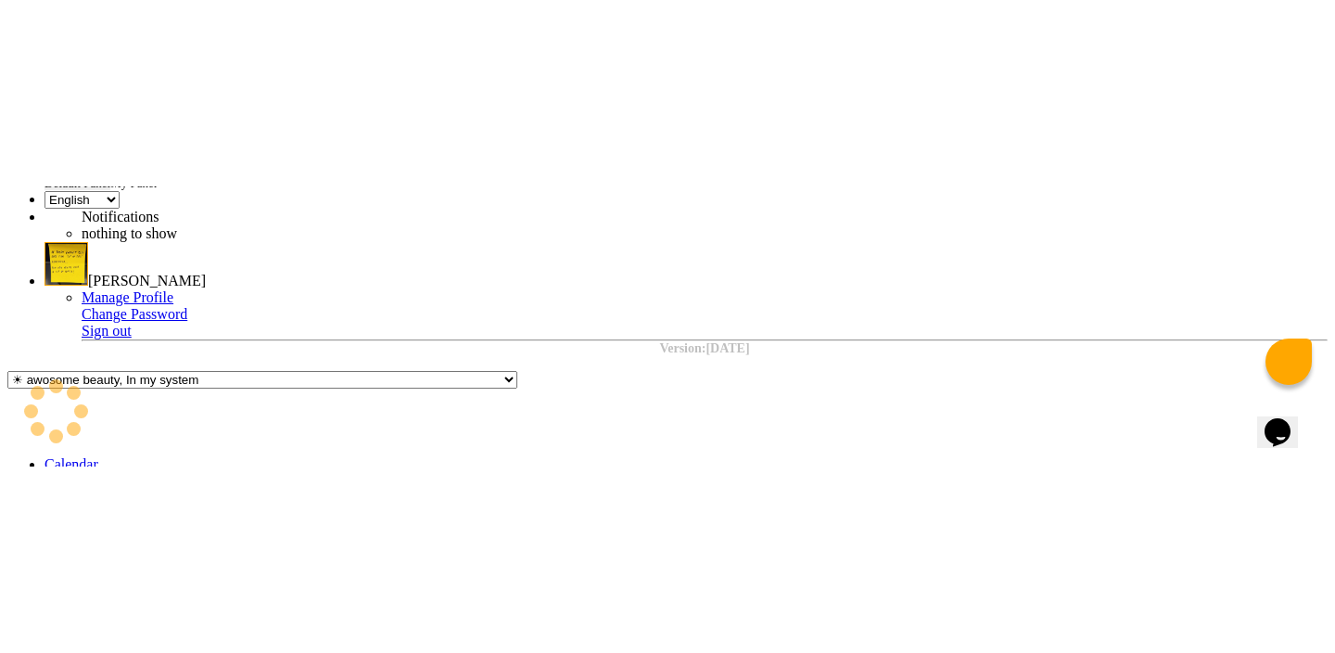
scroll to position [0, 0]
